Goal: Obtain resource: Download file/media

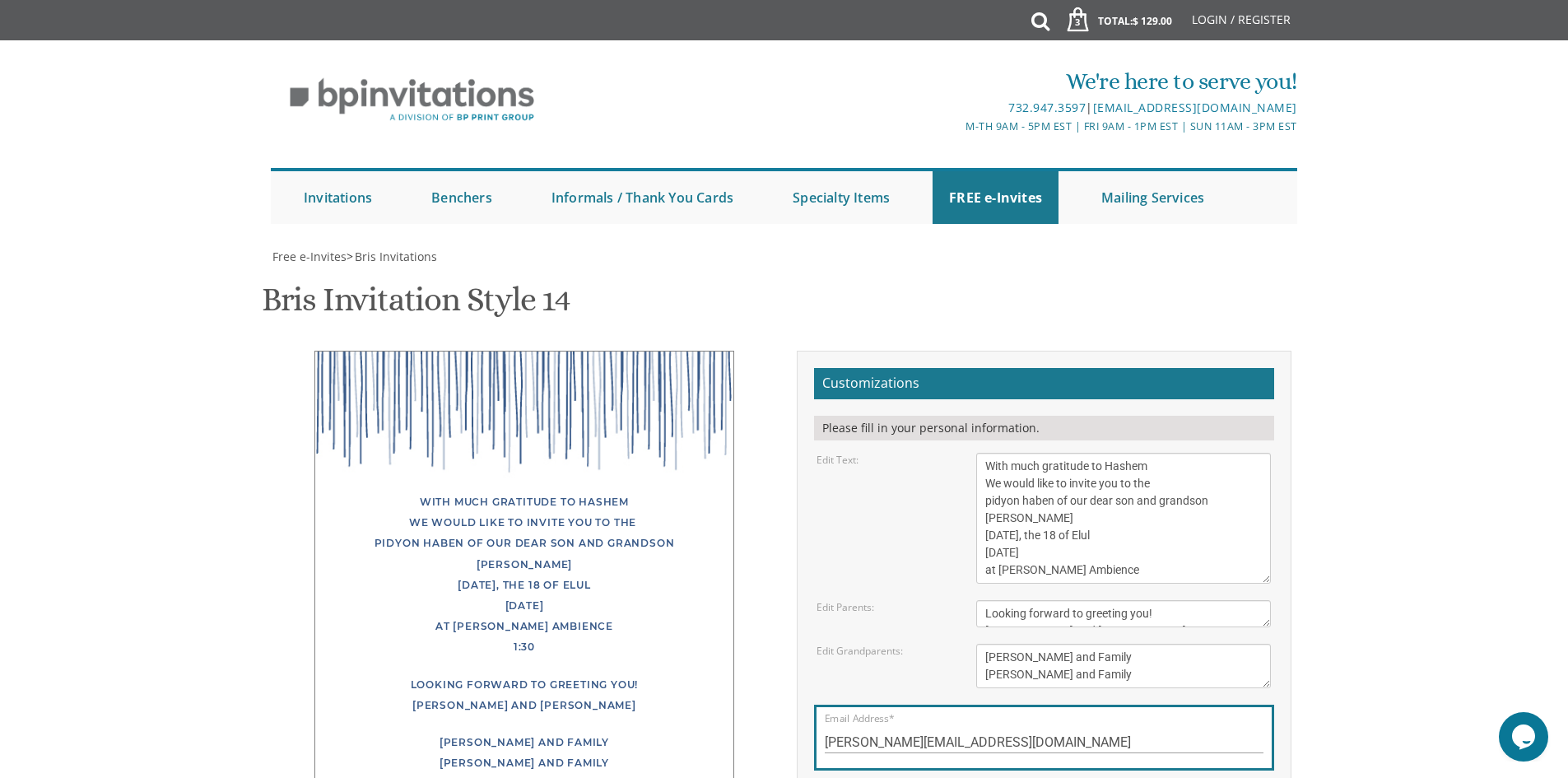
scroll to position [17, 0]
click at [1050, 453] on textarea "With gratitude to Hashem We would like to inform you of the bris Of our dear so…" at bounding box center [1124, 519] width 295 height 131
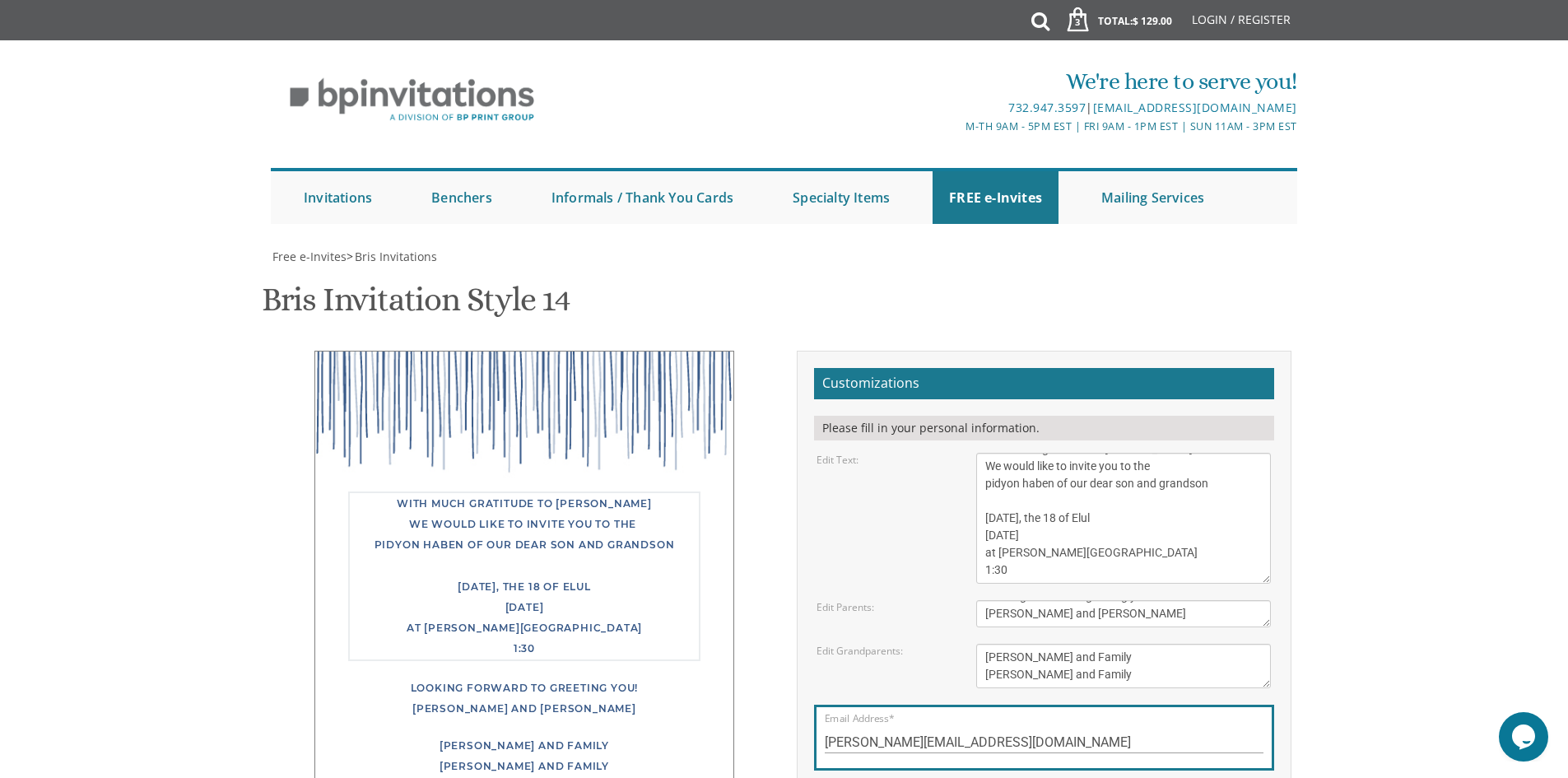
click at [1069, 453] on textarea "With gratitude to Hashem We would like to inform you of the bris Of our dear so…" at bounding box center [1124, 519] width 295 height 131
click at [1205, 601] on textarea "[PERSON_NAME] and [PERSON_NAME]" at bounding box center [1124, 614] width 295 height 27
click at [987, 453] on textarea "With gratitude to Hashem We would like to inform you of the bris Of our dear so…" at bounding box center [1124, 519] width 295 height 131
click at [1034, 453] on textarea "With gratitude to Hashem We would like to inform you of the bris Of our dear so…" at bounding box center [1124, 519] width 295 height 131
click at [1057, 453] on textarea "With gratitude to Hashem We would like to inform you of the bris Of our dear so…" at bounding box center [1124, 519] width 295 height 131
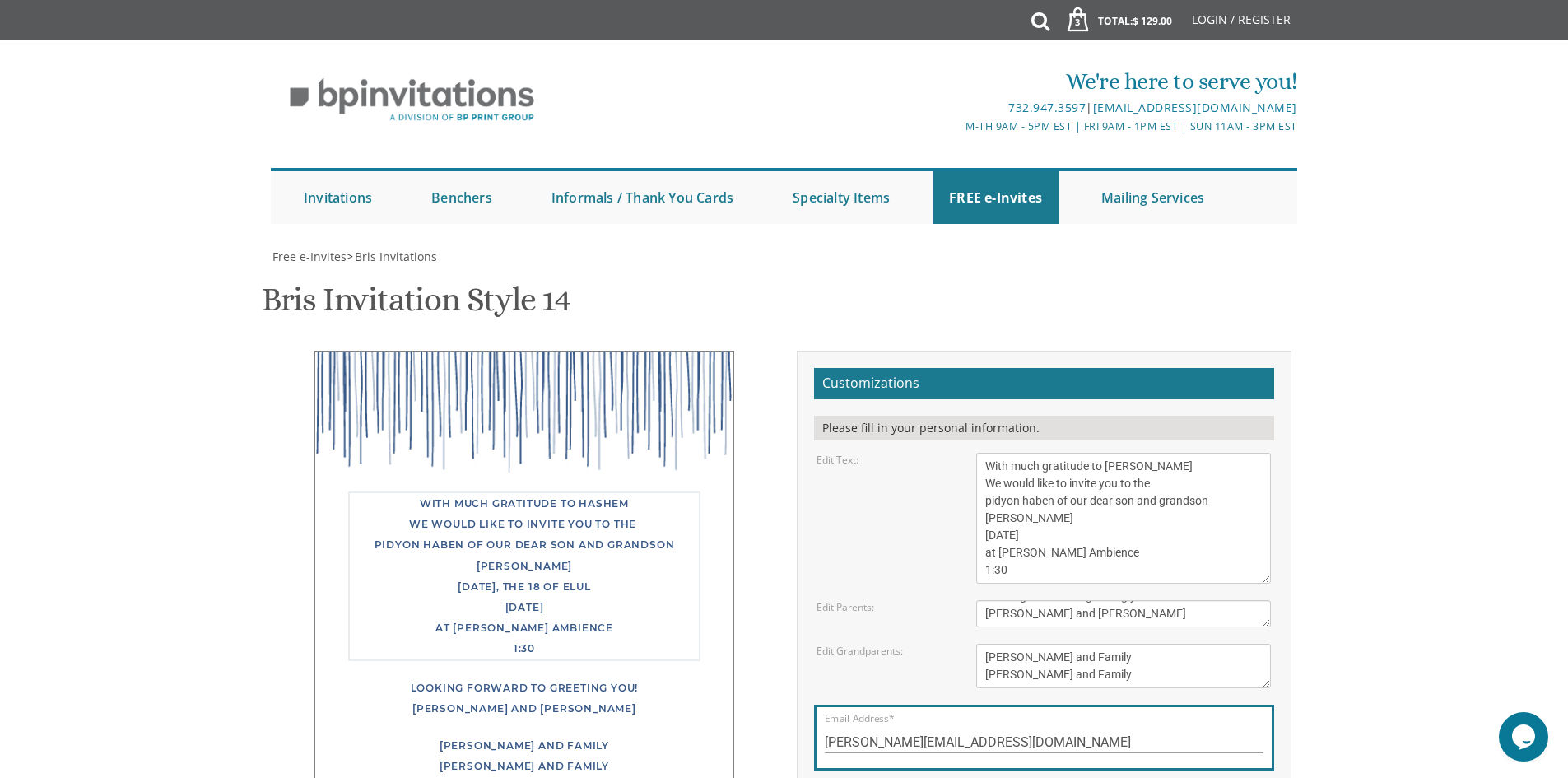
scroll to position [0, 0]
click at [985, 453] on textarea "With gratitude to Hashem We would like to inform you of the bris Of our dear so…" at bounding box center [1124, 519] width 295 height 131
click at [1028, 453] on textarea "With gratitude to Hashem We would like to inform you of the bris Of our dear so…" at bounding box center [1124, 519] width 295 height 131
click at [1064, 453] on textarea "With gratitude to Hashem We would like to inform you of the bris Of our dear so…" at bounding box center [1124, 519] width 295 height 131
click at [986, 453] on textarea "With gratitude to Hashem We would like to inform you of the bris Of our dear so…" at bounding box center [1124, 519] width 295 height 131
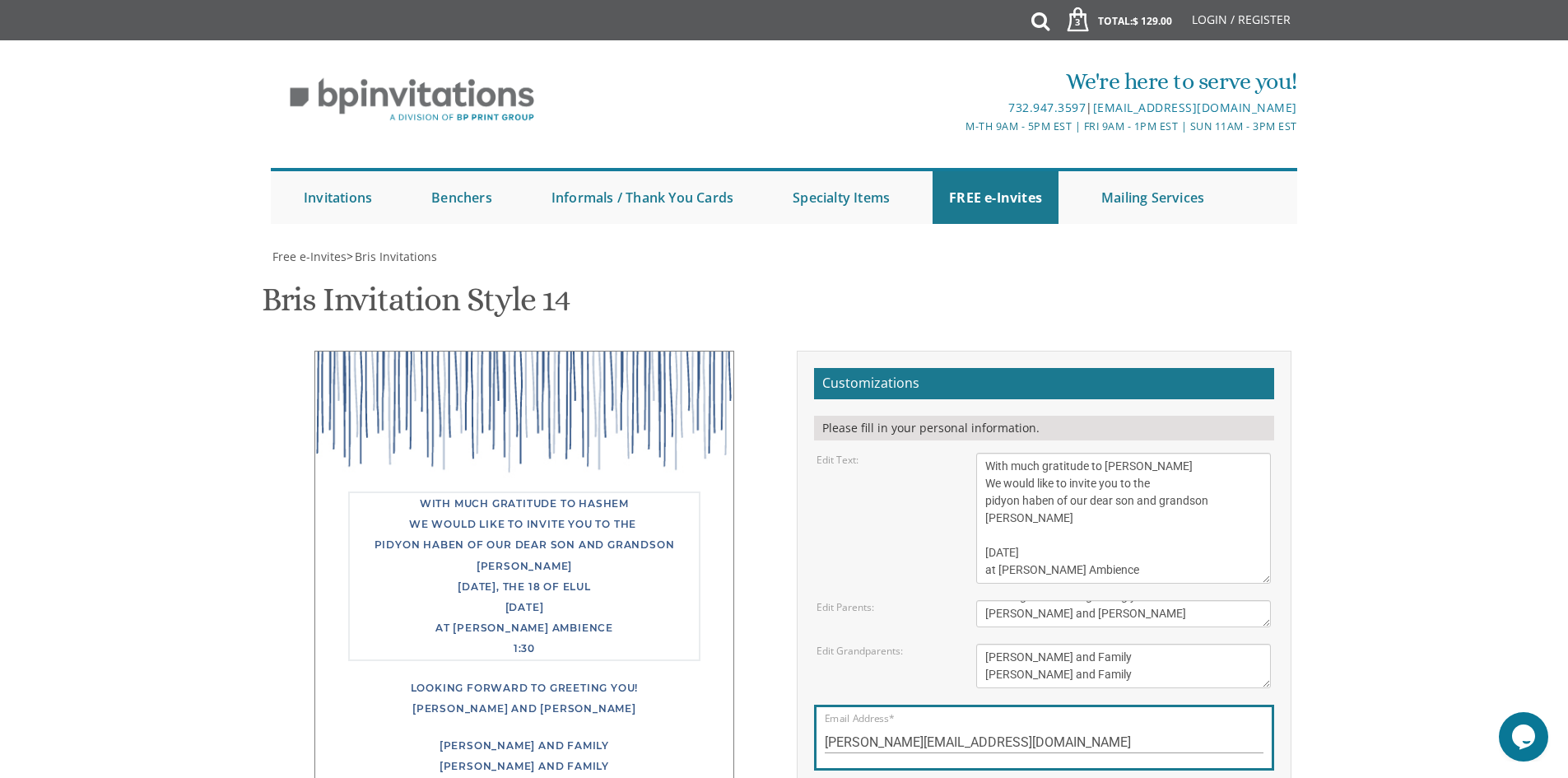
click at [1015, 453] on textarea "With gratitude to Hashem We would like to inform you of the bris Of our dear so…" at bounding box center [1124, 519] width 295 height 131
click at [987, 453] on textarea "With gratitude to Hashem We would like to inform you of the bris Of our dear so…" at bounding box center [1124, 519] width 295 height 131
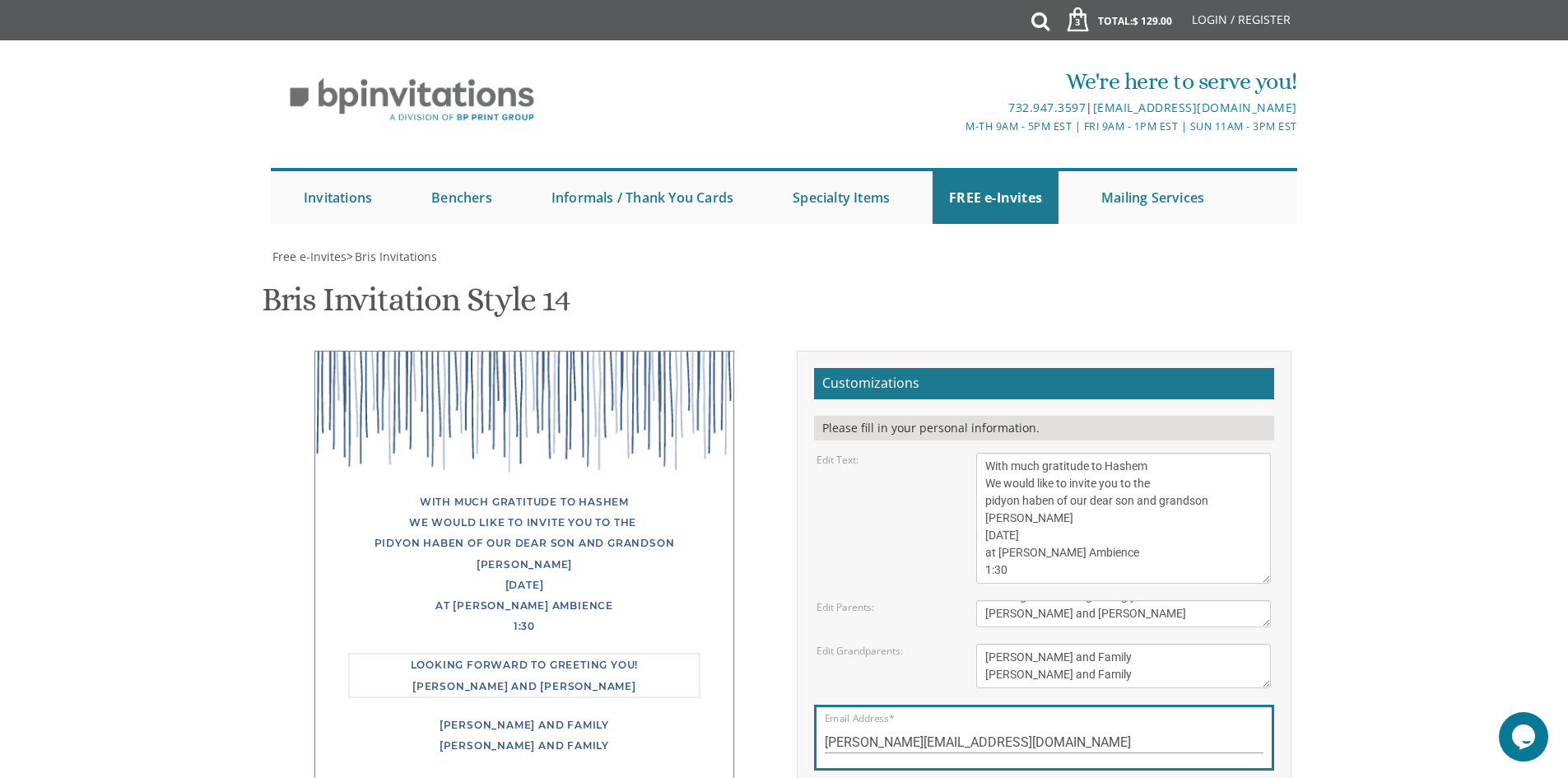
click at [1217, 601] on textarea "[PERSON_NAME] and [PERSON_NAME]" at bounding box center [1124, 614] width 295 height 27
click at [1022, 453] on textarea "With gratitude to Hashem We would like to inform you of the bris Of our dear so…" at bounding box center [1124, 519] width 295 height 131
click at [986, 453] on textarea "With gratitude to Hashem We would like to inform you of the bris Of our dear so…" at bounding box center [1124, 519] width 295 height 131
click at [1019, 453] on textarea "With gratitude to Hashem We would like to inform you of the bris Of our dear so…" at bounding box center [1124, 519] width 295 height 131
click at [1017, 453] on textarea "With gratitude to Hashem We would like to inform you of the bris Of our dear so…" at bounding box center [1124, 519] width 295 height 131
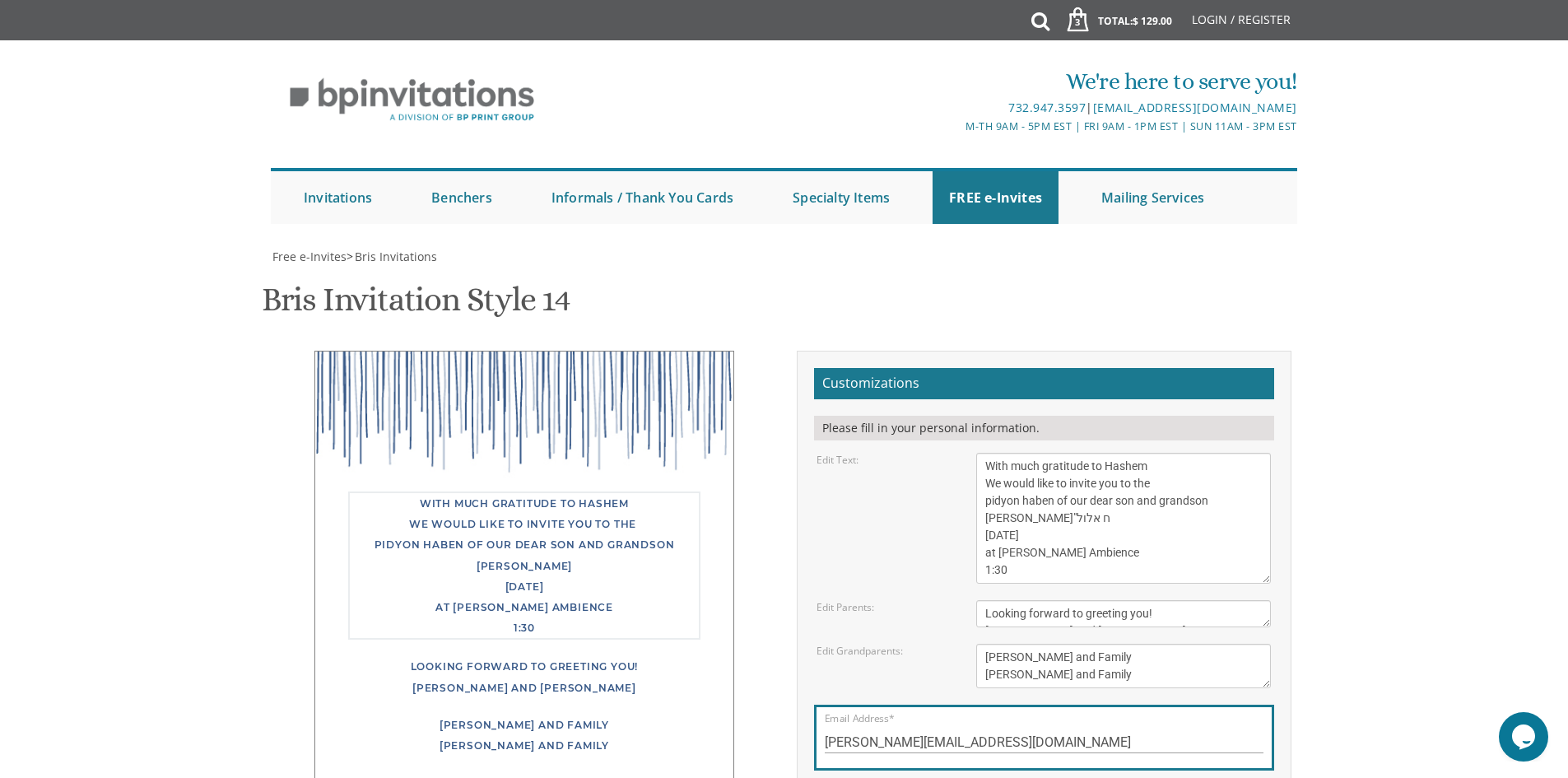
click at [1124, 453] on textarea "With gratitude to Hashem We would like to inform you of the bris Of our dear so…" at bounding box center [1124, 519] width 295 height 131
click at [1218, 601] on textarea "[PERSON_NAME] and [PERSON_NAME]" at bounding box center [1124, 614] width 295 height 27
click at [1008, 453] on textarea "With gratitude to Hashem We would like to inform you of the bris Of our dear so…" at bounding box center [1124, 519] width 295 height 131
type textarea "With much gratitude to Hashem We would like to invite you to the pidyon haben o…"
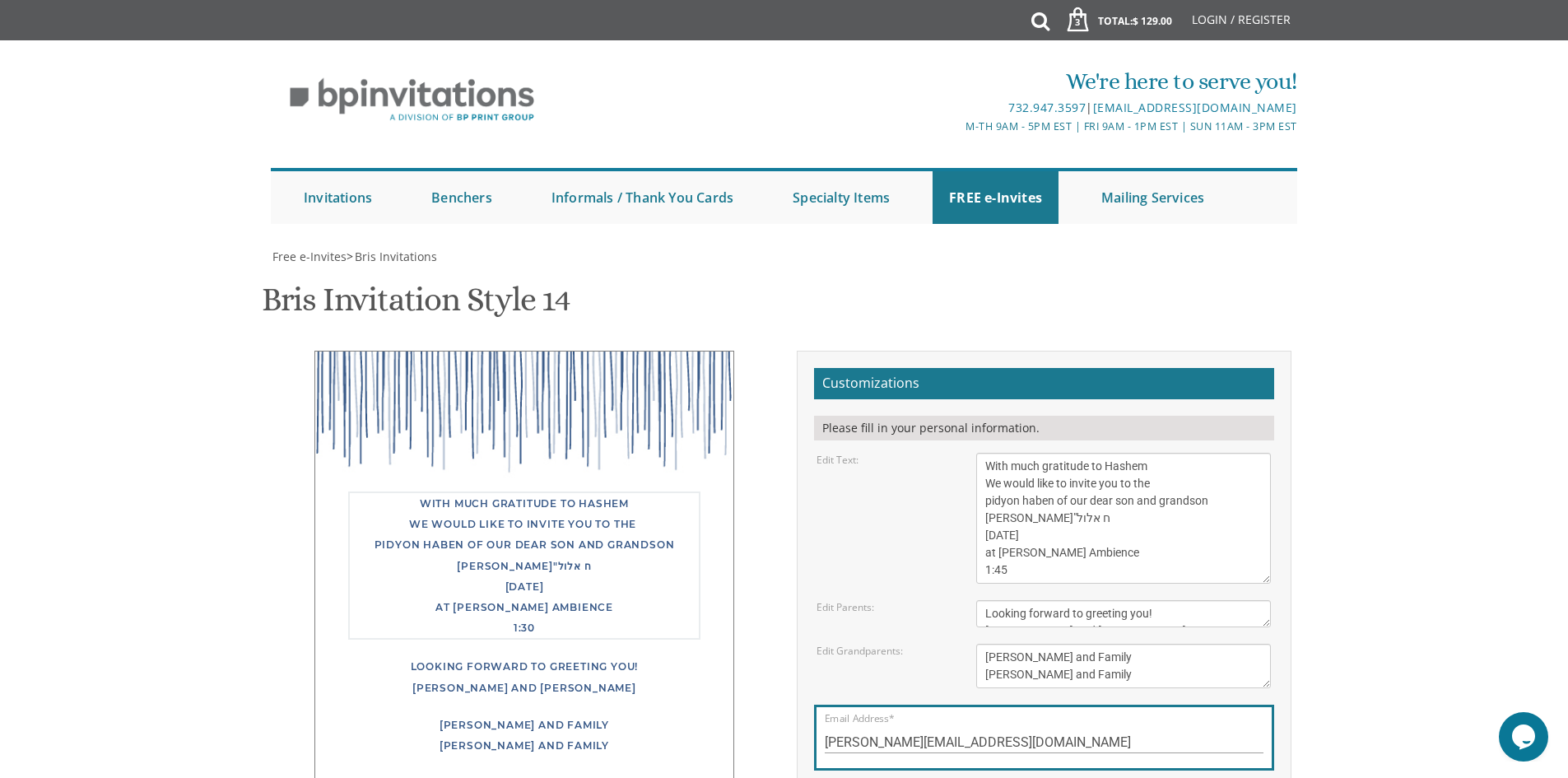
click at [1235, 644] on textarea "[PERSON_NAME] and [PERSON_NAME] [PERSON_NAME] and [PERSON_NAME]" at bounding box center [1124, 666] width 295 height 44
click at [1039, 453] on textarea "With gratitude to Hashem We would like to inform you of the bris Of our dear so…" at bounding box center [1124, 519] width 295 height 131
